Goal: Task Accomplishment & Management: Complete application form

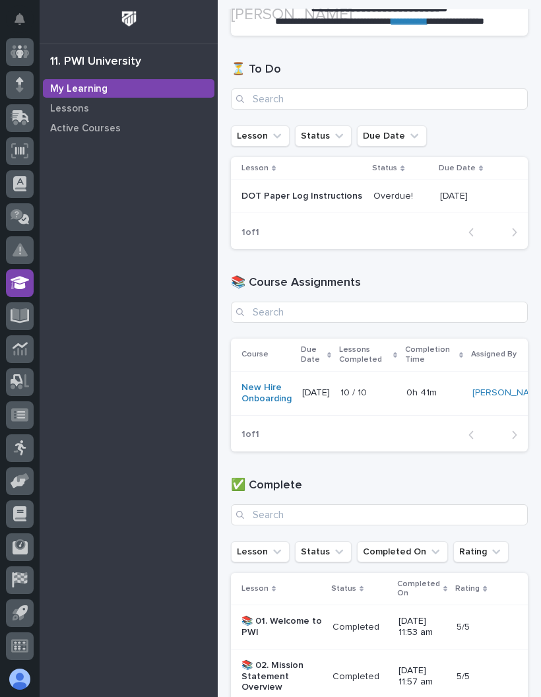
scroll to position [174, 0]
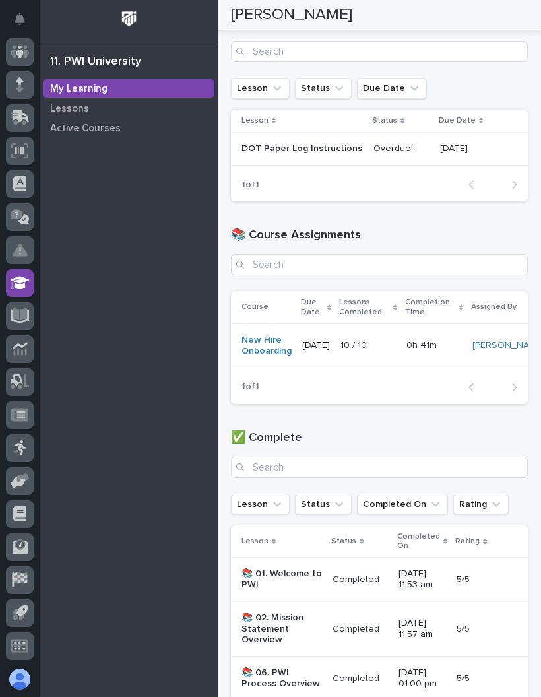
click at [440, 350] on p "0h 41m" at bounding box center [423, 344] width 33 height 14
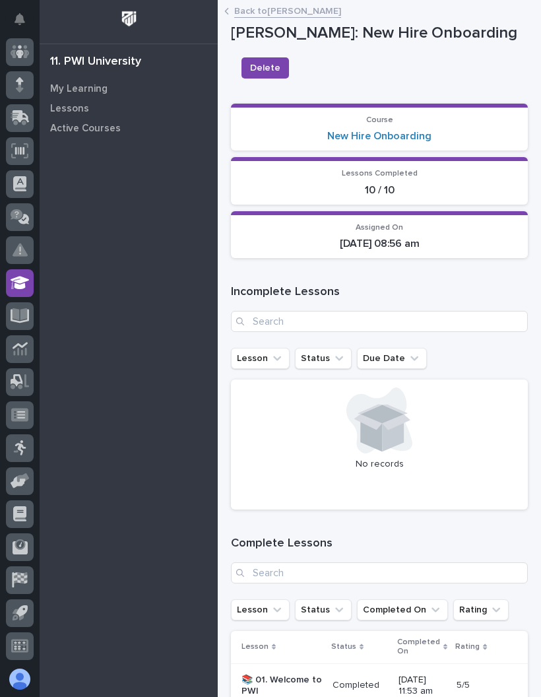
click at [448, 147] on section "Course New Hire Onboarding" at bounding box center [379, 128] width 297 height 48
click at [447, 147] on section "Course New Hire Onboarding" at bounding box center [379, 128] width 297 height 48
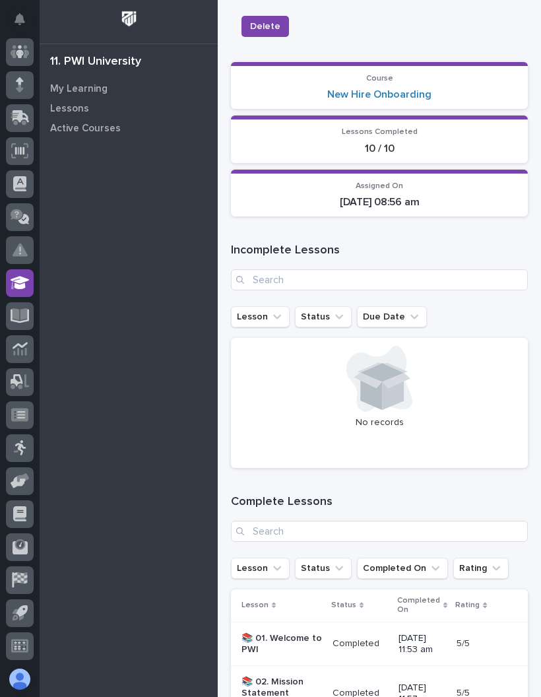
scroll to position [52, 0]
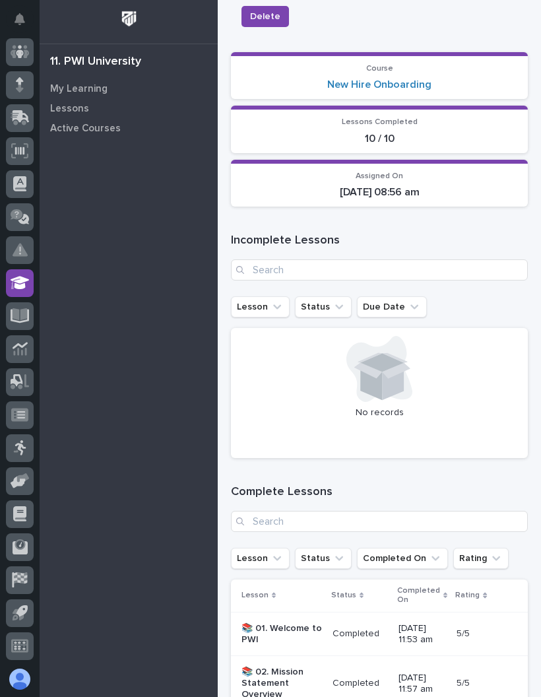
click at [457, 186] on p "[DATE] 08:56 am" at bounding box center [379, 192] width 281 height 13
click at [462, 133] on p "10 / 10" at bounding box center [379, 139] width 281 height 13
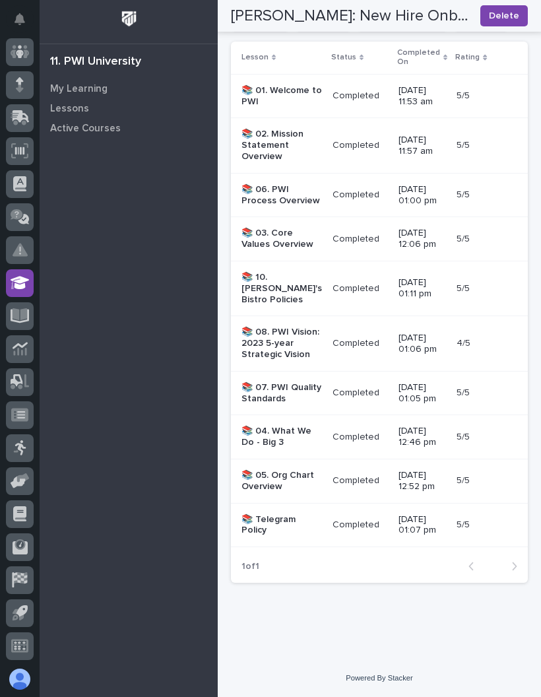
scroll to position [701, 0]
click at [394, 512] on td "[DATE] 01:07 pm" at bounding box center [423, 525] width 58 height 44
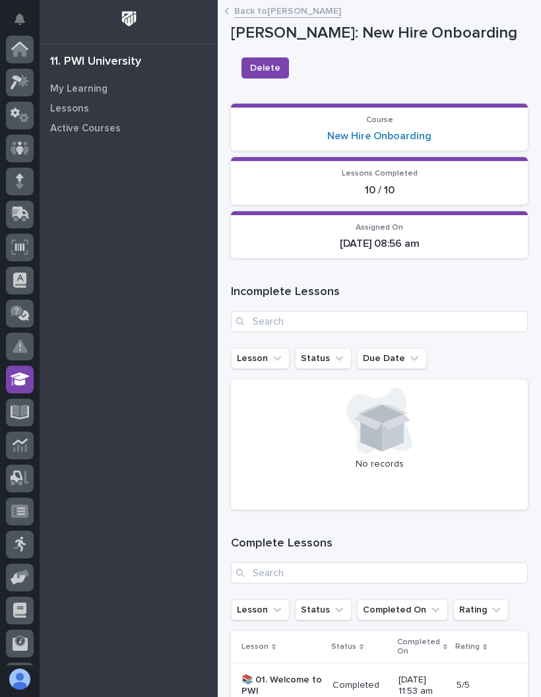
scroll to position [96, 0]
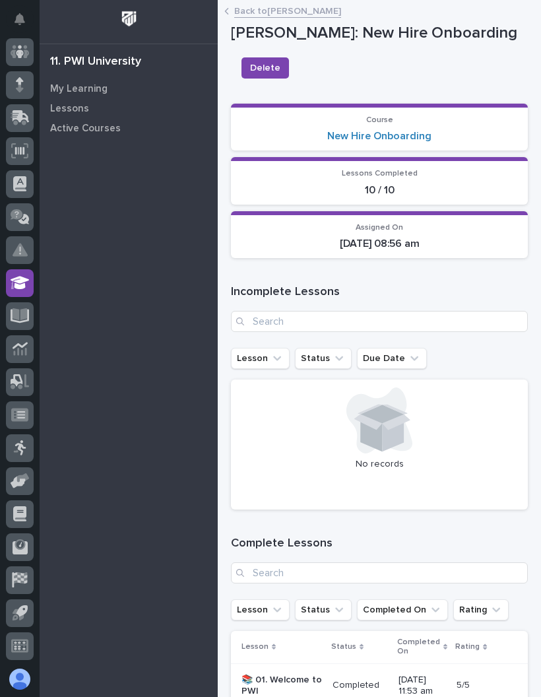
click at [416, 165] on section "Lessons Completed 10 / 10" at bounding box center [379, 181] width 297 height 48
click at [419, 118] on p "Course" at bounding box center [379, 120] width 281 height 9
click at [417, 235] on div "[DATE] 08:56 am" at bounding box center [379, 242] width 281 height 15
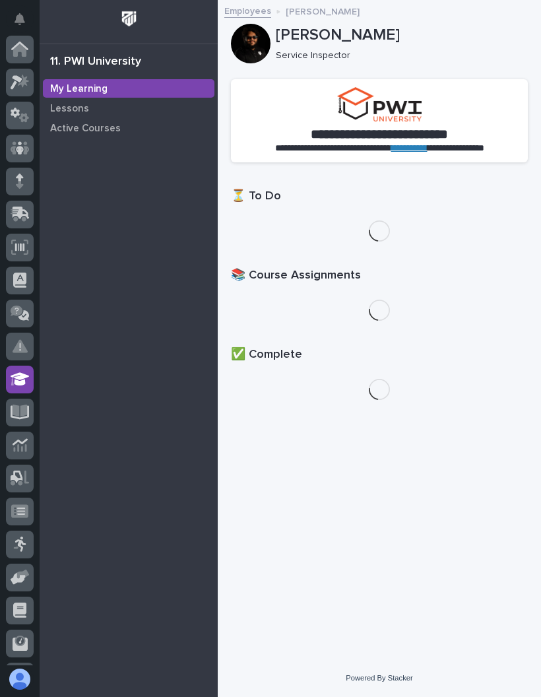
scroll to position [96, 0]
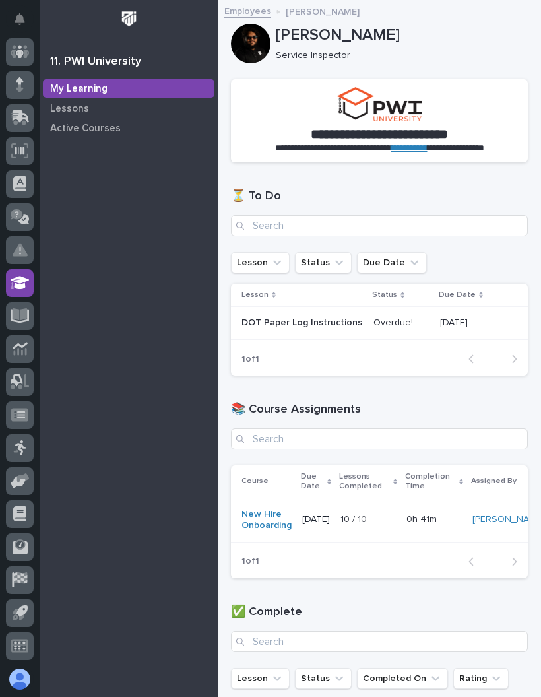
click at [374, 328] on p "Overdue!" at bounding box center [395, 322] width 42 height 14
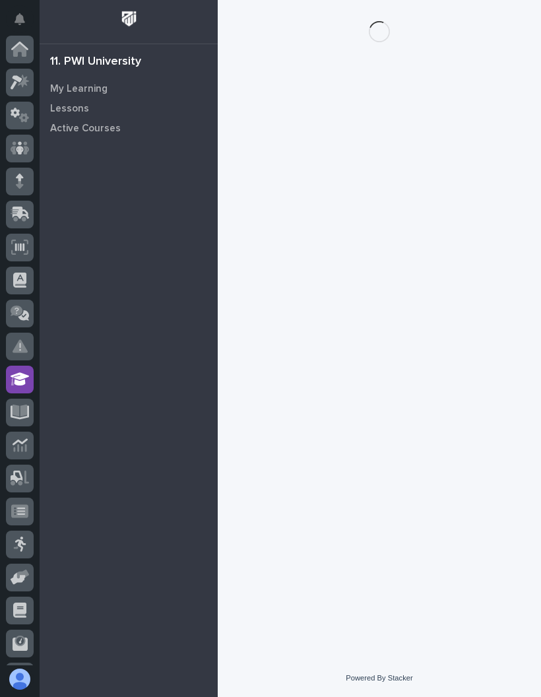
scroll to position [96, 0]
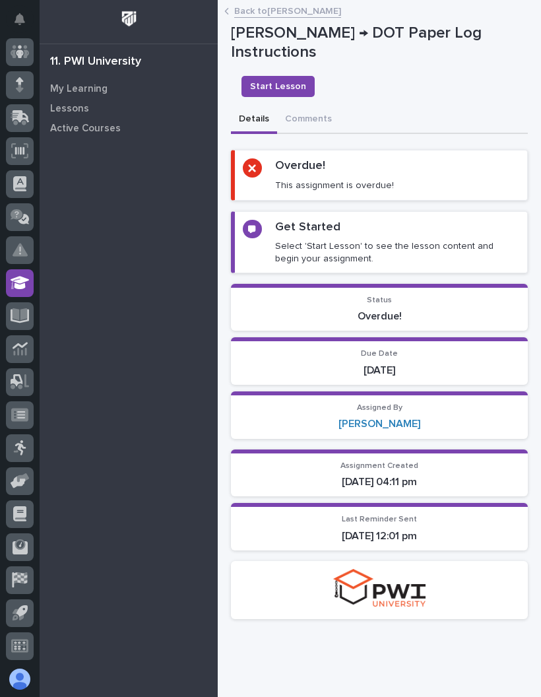
click at [374, 170] on div "Overdue! This assignment is overdue!" at bounding box center [334, 174] width 119 height 33
click at [355, 226] on div "Get Started Select 'Start Lesson' to see the lesson content and begin your assi…" at bounding box center [397, 242] width 244 height 45
click at [414, 298] on p "Status" at bounding box center [379, 300] width 281 height 9
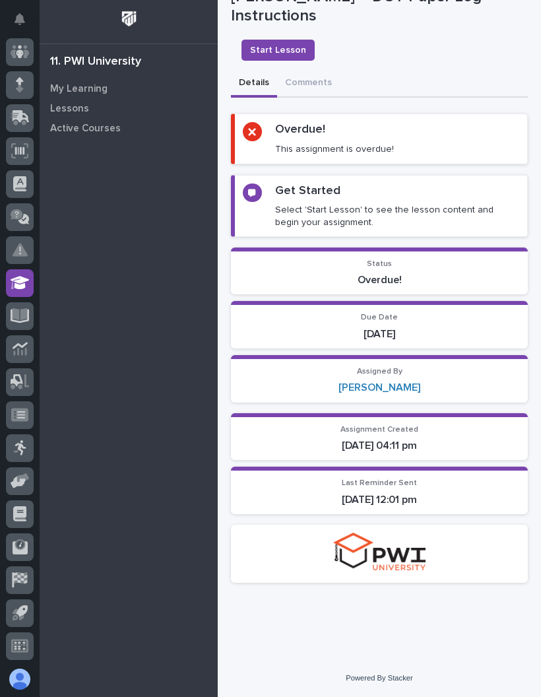
scroll to position [53, 0]
click at [394, 368] on span "Assigned By" at bounding box center [380, 372] width 46 height 8
click at [353, 143] on p "This assignment is overdue!" at bounding box center [334, 149] width 119 height 12
click at [304, 70] on button "Comments" at bounding box center [308, 84] width 63 height 28
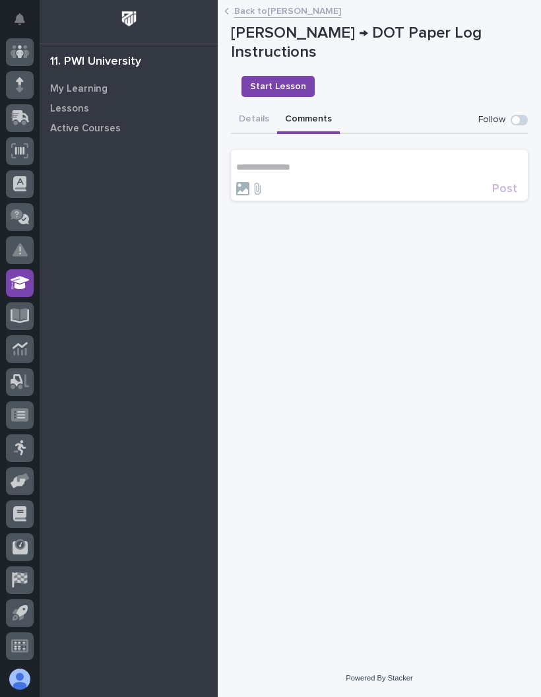
click at [260, 106] on button "Details" at bounding box center [254, 120] width 46 height 28
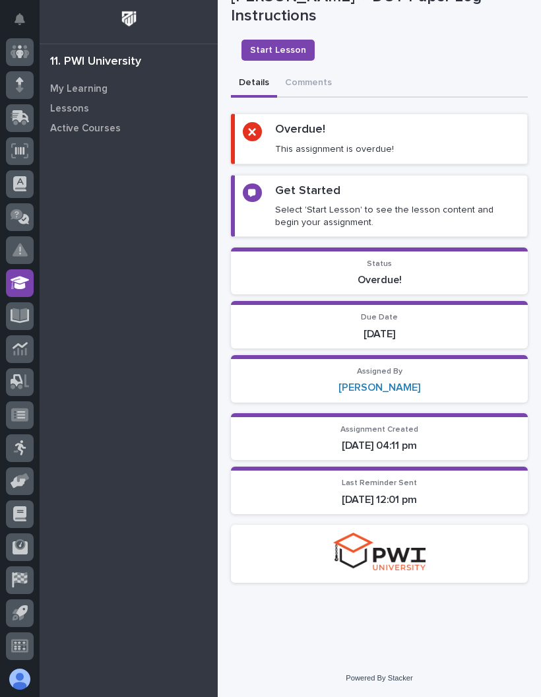
click at [283, 44] on span "Start Lesson" at bounding box center [278, 50] width 56 height 13
click at [283, 40] on button "Start Lesson" at bounding box center [278, 50] width 73 height 21
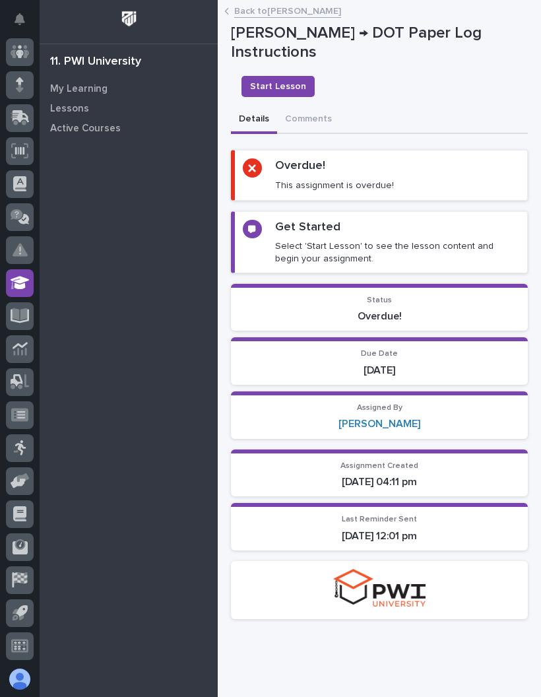
click at [283, 80] on span "Start Lesson" at bounding box center [278, 86] width 56 height 13
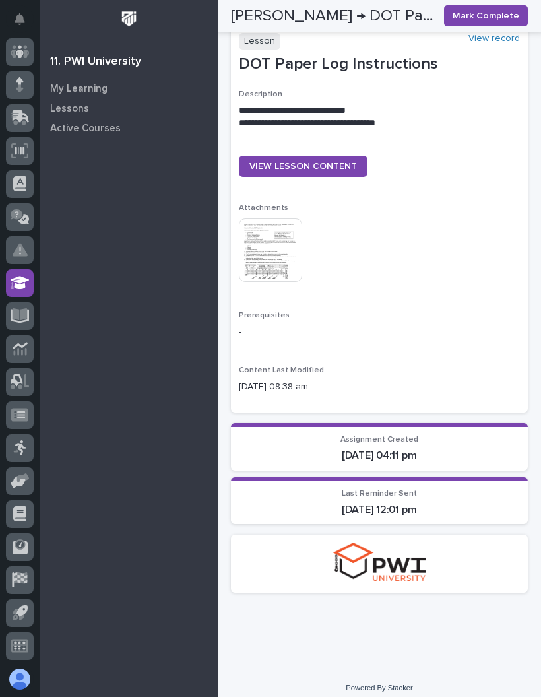
scroll to position [735, 0]
click at [284, 240] on img at bounding box center [270, 250] width 63 height 63
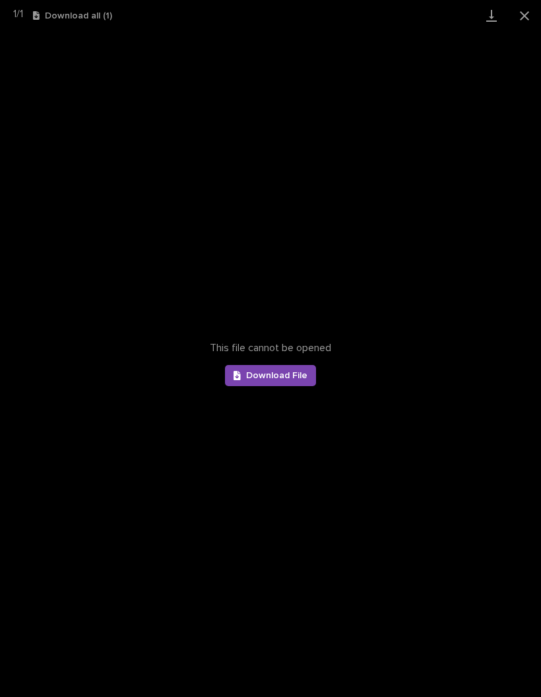
click at [296, 378] on span "Download File" at bounding box center [276, 375] width 61 height 9
click at [526, 17] on button "Close gallery" at bounding box center [524, 15] width 33 height 31
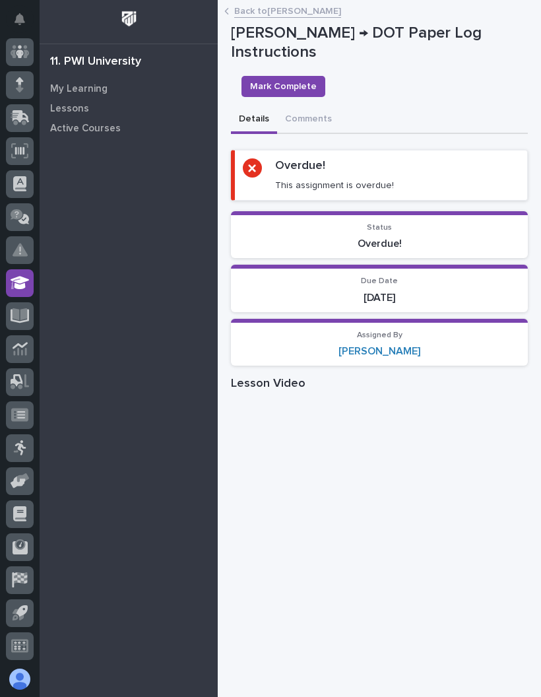
scroll to position [0, 0]
click at [298, 85] on span "Mark Complete" at bounding box center [283, 86] width 67 height 13
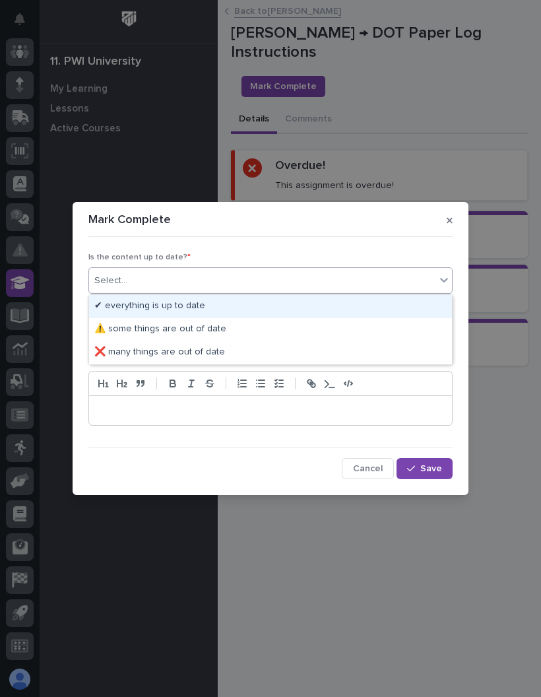
click at [207, 310] on div "✔ everything is up to date" at bounding box center [270, 306] width 363 height 23
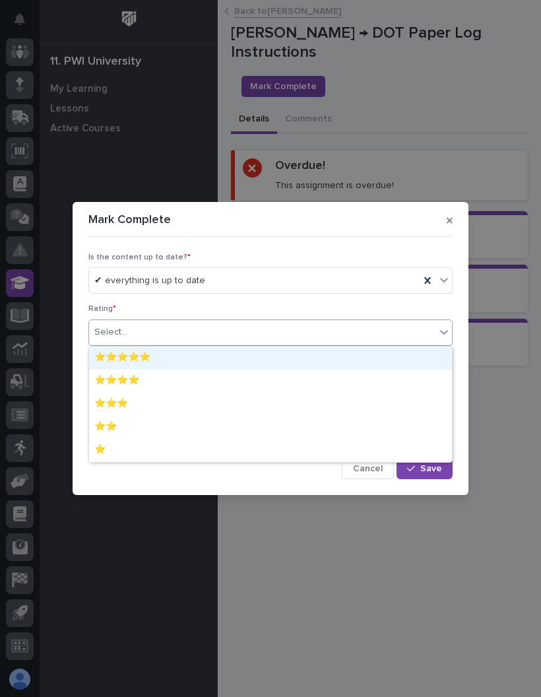
click at [205, 358] on div "⭐⭐⭐⭐⭐" at bounding box center [270, 358] width 363 height 23
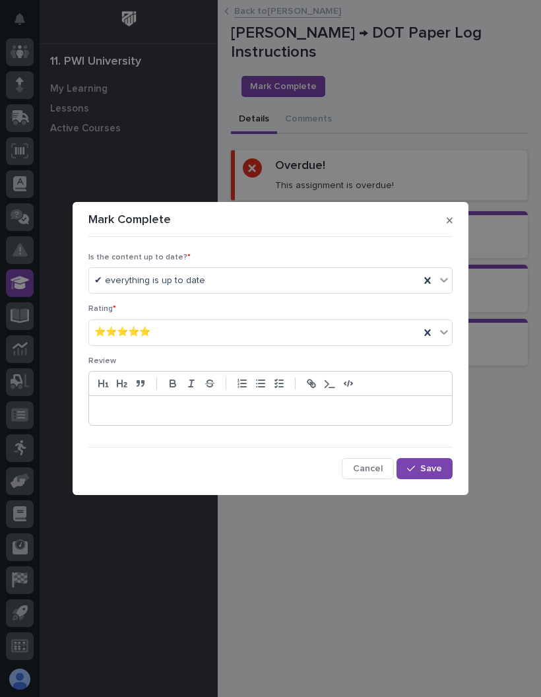
click at [431, 475] on button "Save" at bounding box center [425, 468] width 56 height 21
